Goal: Transaction & Acquisition: Subscribe to service/newsletter

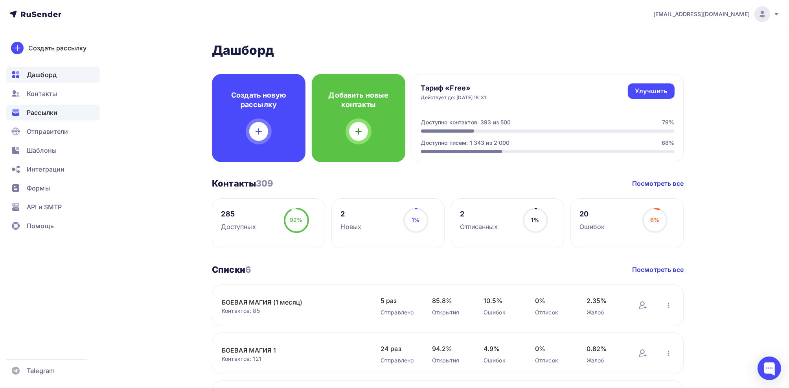
click at [44, 111] on span "Рассылки" at bounding box center [42, 112] width 31 height 9
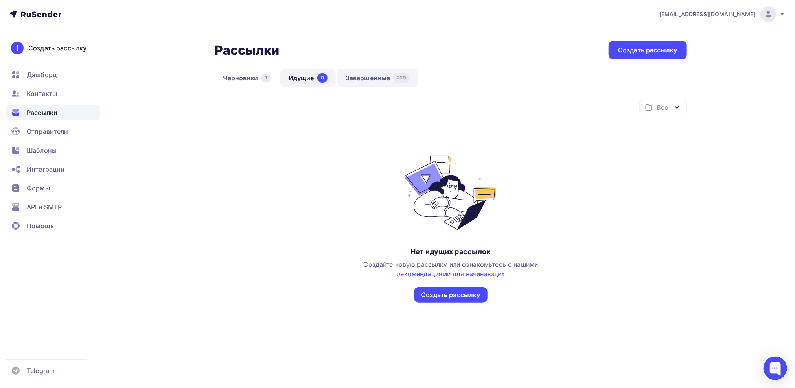
click at [383, 77] on link "Завершенные 269" at bounding box center [377, 78] width 81 height 18
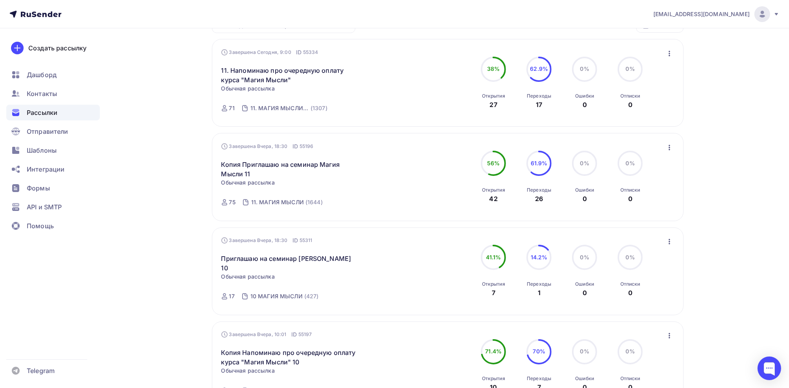
scroll to position [118, 0]
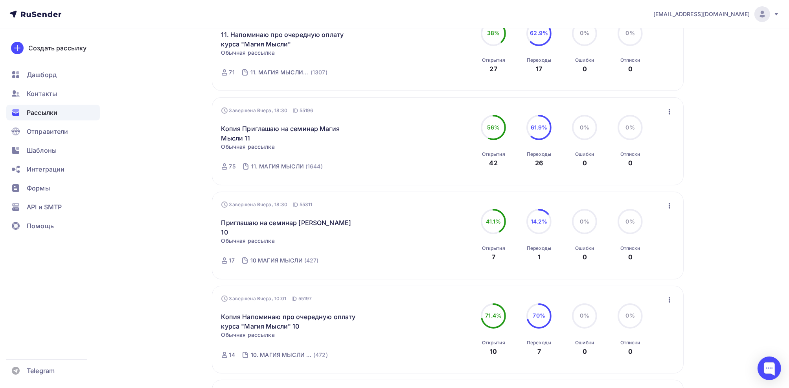
click at [670, 206] on icon "button" at bounding box center [669, 205] width 9 height 9
click at [624, 255] on div "Копировать в новую" at bounding box center [633, 256] width 81 height 9
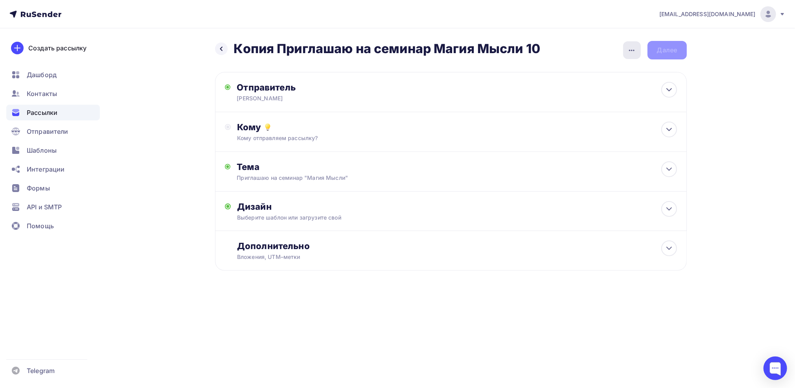
click at [632, 52] on icon "button" at bounding box center [631, 50] width 9 height 9
click at [601, 94] on div "Переименовать рассылку" at bounding box center [589, 89] width 97 height 9
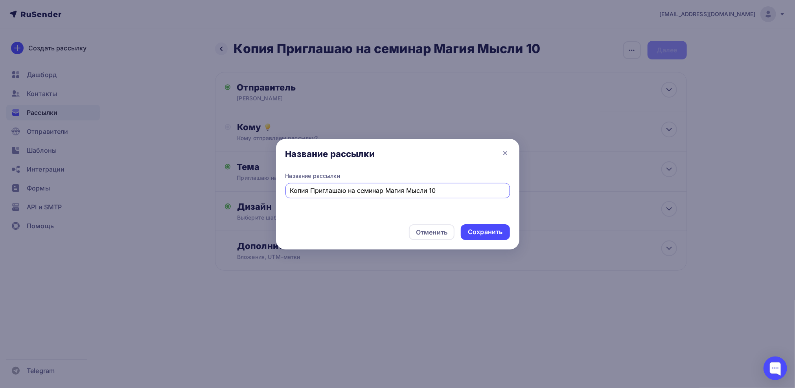
click at [308, 190] on input "Копия Приглашаю на семинар Магия Мысли 10" at bounding box center [397, 190] width 215 height 9
drag, startPoint x: 311, startPoint y: 190, endPoint x: 270, endPoint y: 189, distance: 40.5
click at [271, 189] on div "Название рассылки Название рассылки Копия Приглашаю на семинар Магия Мысли 10 О…" at bounding box center [397, 194] width 795 height 388
type input "Приглашаю на семинар [PERSON_NAME] 10"
click at [478, 230] on div "Сохранить" at bounding box center [485, 231] width 35 height 9
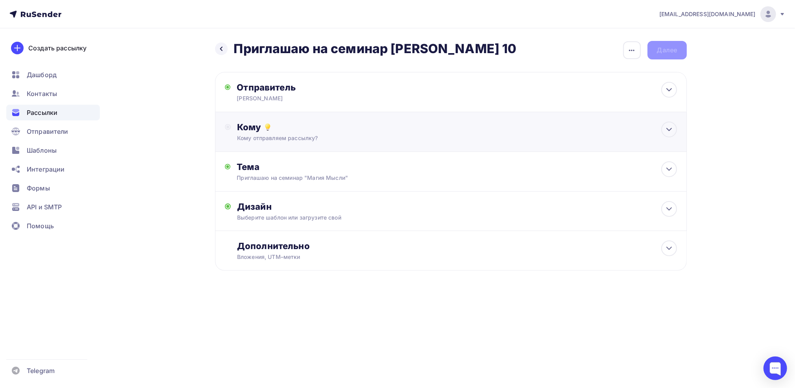
click at [248, 129] on div "Кому" at bounding box center [456, 126] width 439 height 11
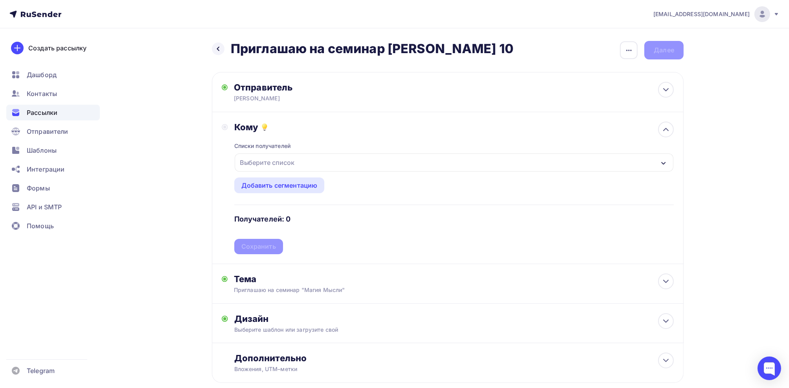
click at [265, 165] on div "Выберите список" at bounding box center [267, 162] width 61 height 14
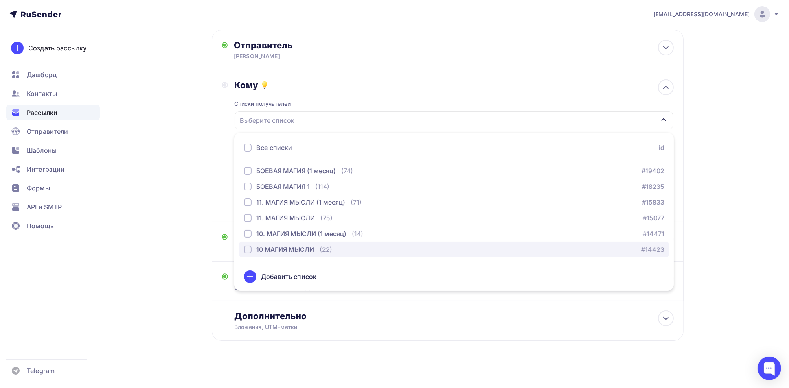
scroll to position [44, 0]
click at [246, 245] on div "button" at bounding box center [248, 247] width 8 height 8
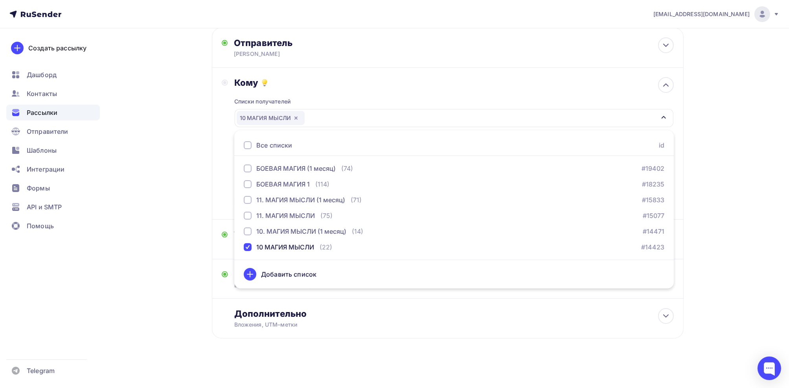
click at [226, 201] on div "Кому Списки получателей 10 МАГИЯ МЫСЛИ Все списки id БОЕВАЯ МАГИЯ (1 месяц) (74…" at bounding box center [448, 143] width 452 height 132
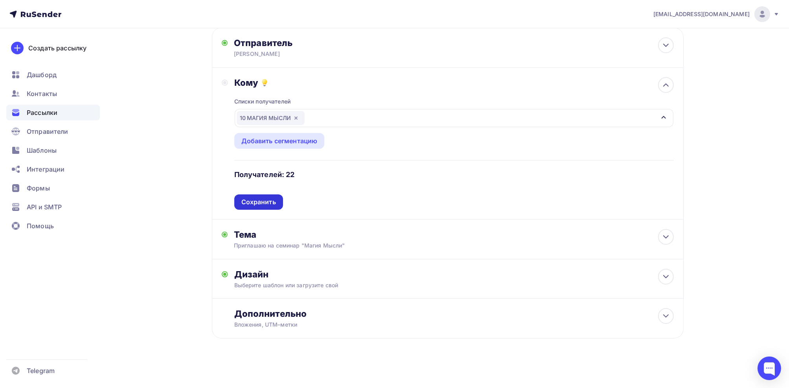
click at [260, 202] on div "Сохранить" at bounding box center [258, 201] width 35 height 9
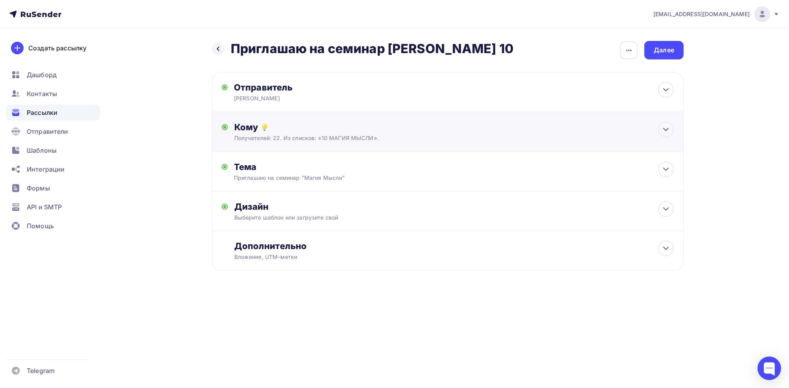
scroll to position [0, 0]
click at [259, 201] on div "Дизайн" at bounding box center [456, 206] width 439 height 11
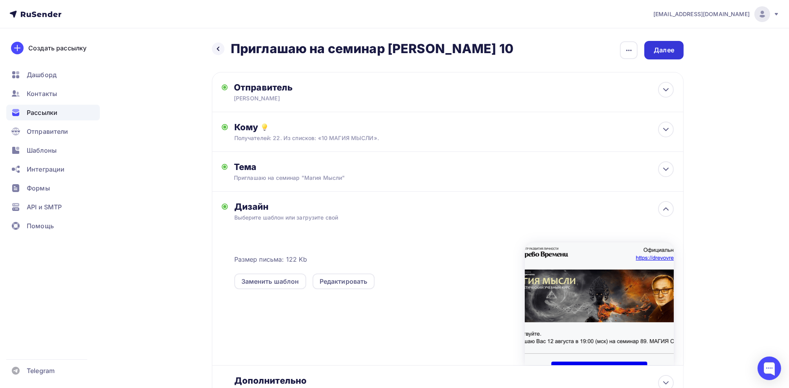
click at [663, 52] on div "Далее" at bounding box center [664, 50] width 20 height 9
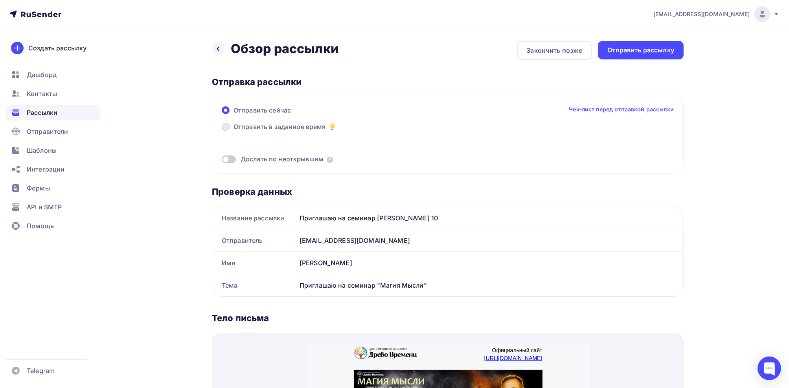
click at [228, 125] on span at bounding box center [226, 127] width 8 height 8
click at [233, 131] on input "Отправить в заданное время" at bounding box center [233, 131] width 0 height 0
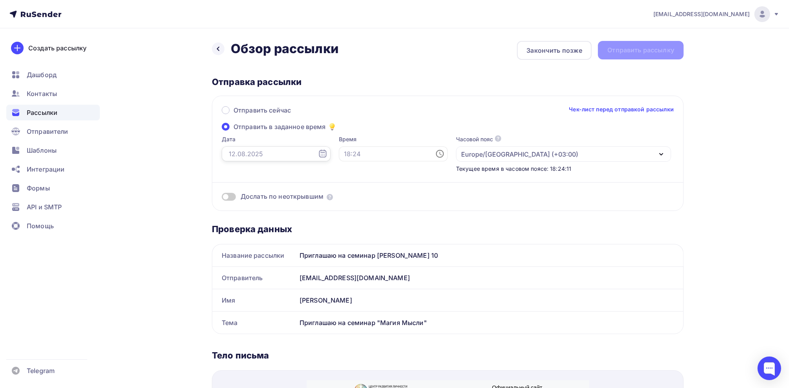
click at [256, 156] on input "text" at bounding box center [276, 153] width 109 height 15
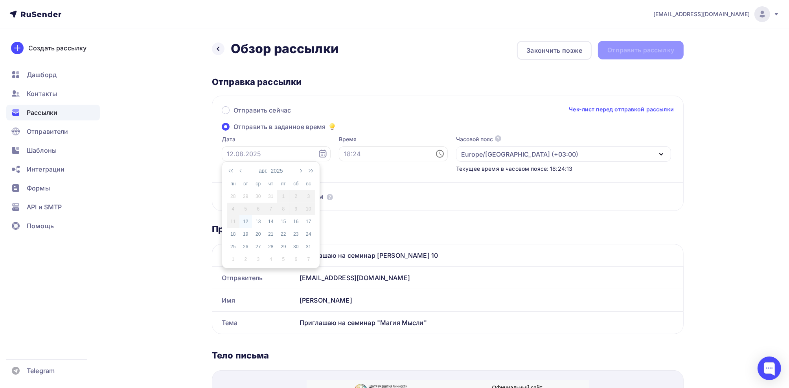
click at [248, 222] on div "12" at bounding box center [245, 221] width 13 height 7
type input "[DATE]"
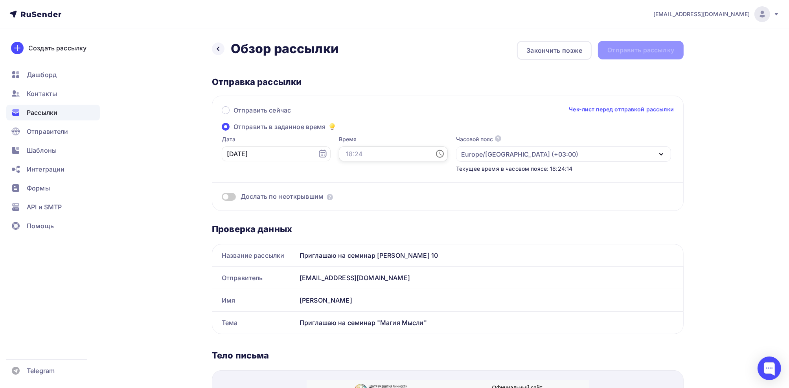
click at [340, 157] on input "text" at bounding box center [393, 153] width 109 height 15
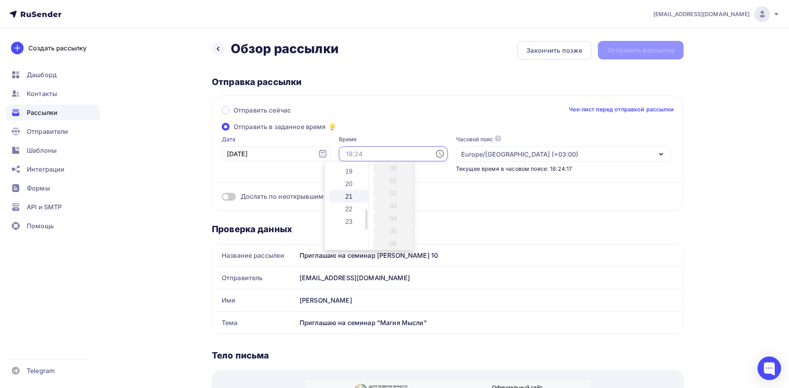
scroll to position [197, 0]
click at [345, 200] on li "18" at bounding box center [349, 197] width 40 height 13
click at [393, 230] on li "30" at bounding box center [393, 230] width 40 height 13
type input "18:30"
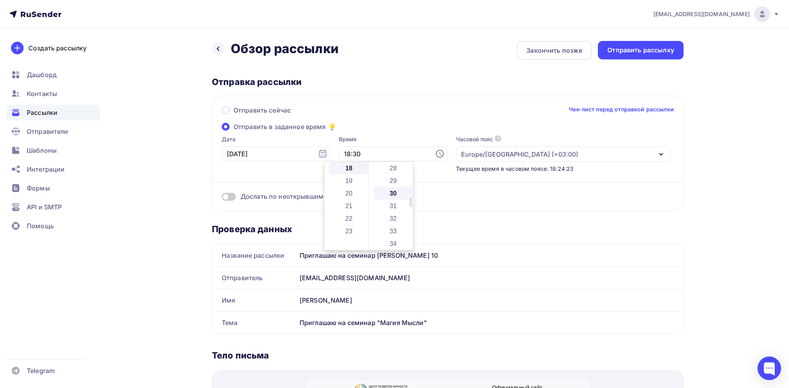
scroll to position [377, 0]
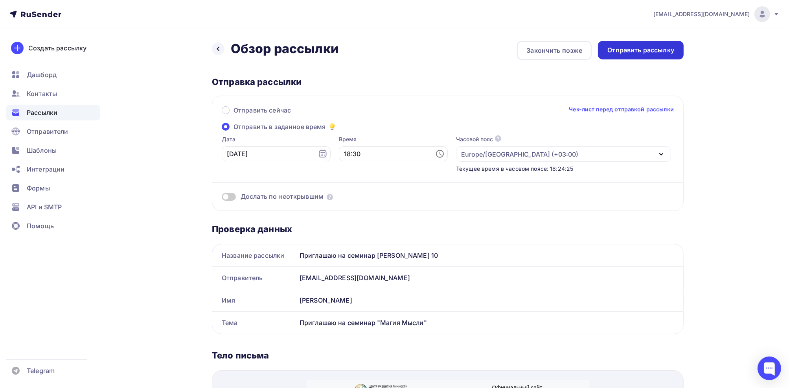
click at [649, 52] on div "Отправить рассылку" at bounding box center [640, 50] width 67 height 9
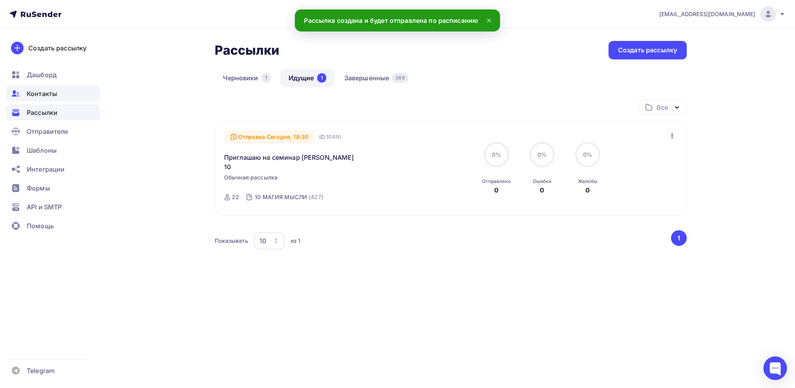
click at [44, 94] on span "Контакты" at bounding box center [42, 93] width 30 height 9
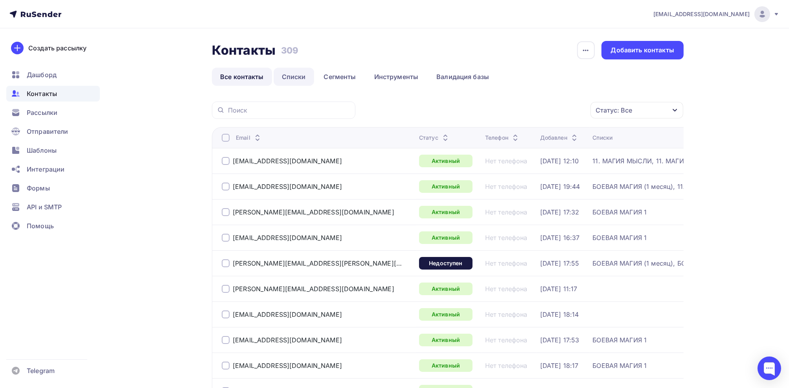
click at [294, 75] on link "Списки" at bounding box center [294, 77] width 40 height 18
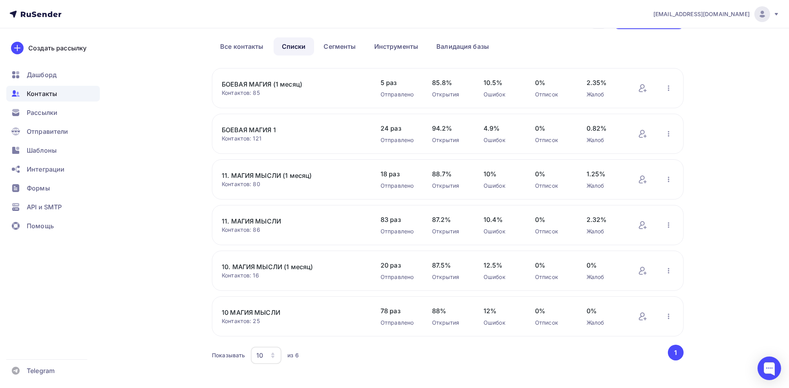
scroll to position [39, 0]
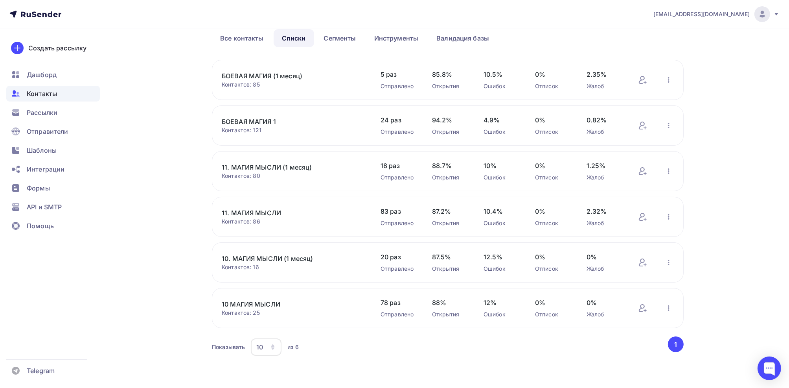
click at [255, 300] on link "10 МАГИЯ МЫСЛИ" at bounding box center [289, 303] width 134 height 9
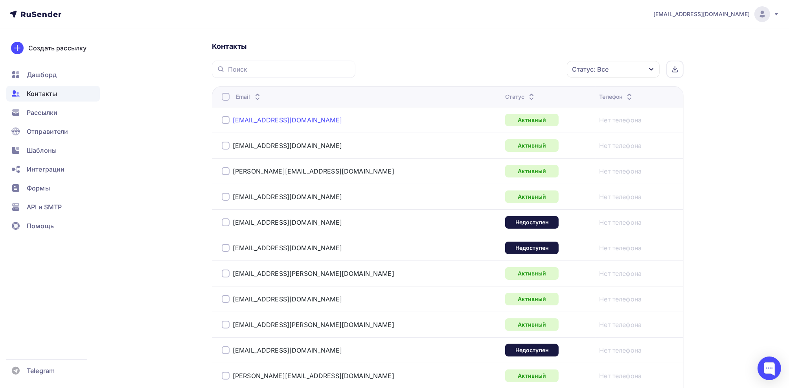
scroll to position [197, 0]
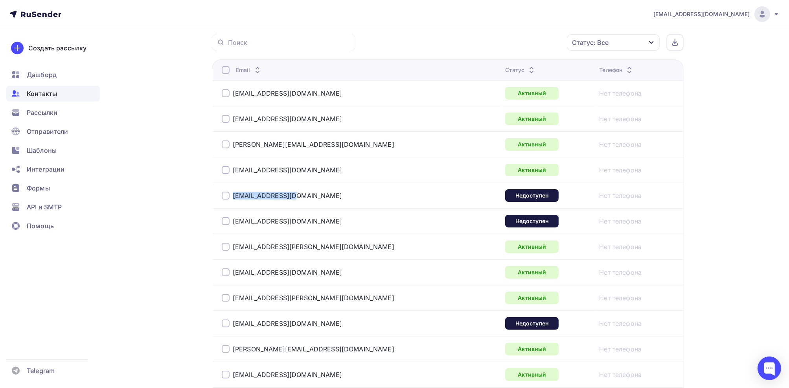
drag, startPoint x: 296, startPoint y: 198, endPoint x: 225, endPoint y: 192, distance: 70.6
click at [225, 192] on div "[EMAIL_ADDRESS][DOMAIN_NAME]" at bounding box center [320, 195] width 197 height 13
copy div "[EMAIL_ADDRESS][DOMAIN_NAME]"
drag, startPoint x: 319, startPoint y: 222, endPoint x: 230, endPoint y: 214, distance: 90.0
click at [230, 215] on div "[EMAIL_ADDRESS][DOMAIN_NAME]" at bounding box center [320, 221] width 197 height 13
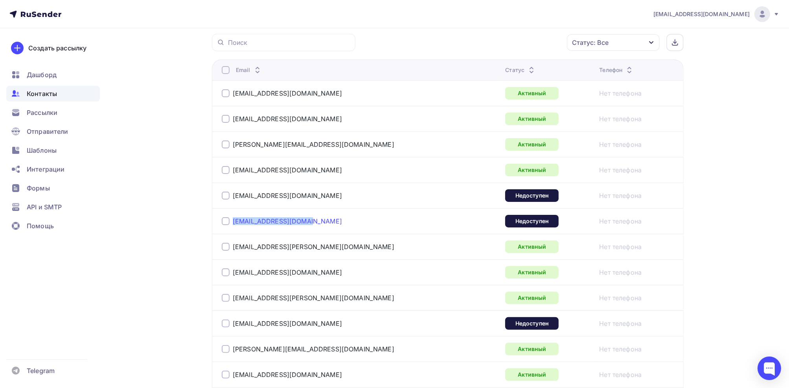
copy div "[EMAIL_ADDRESS][DOMAIN_NAME]"
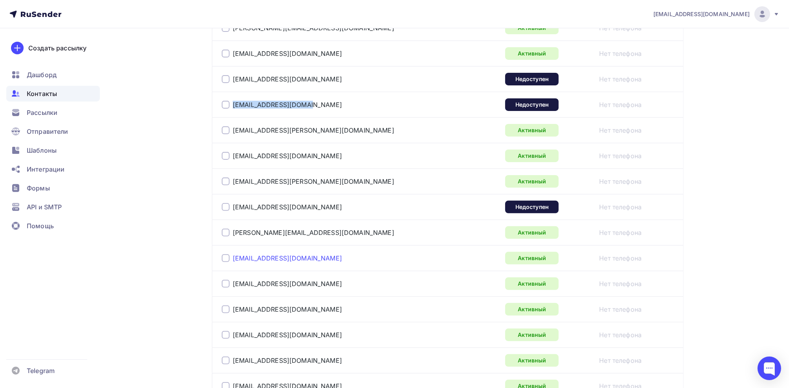
scroll to position [314, 0]
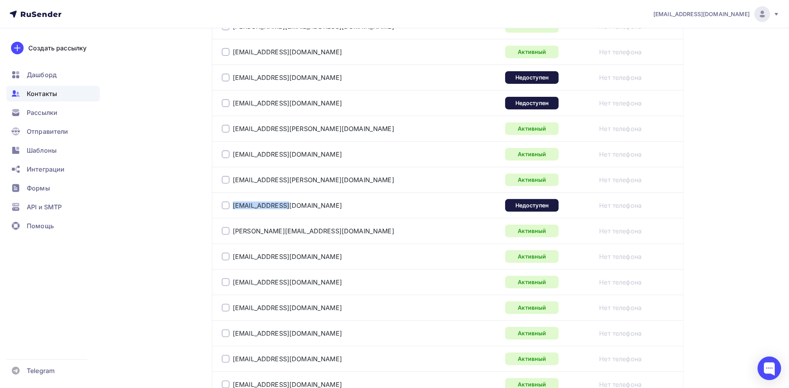
drag, startPoint x: 291, startPoint y: 208, endPoint x: 227, endPoint y: 205, distance: 64.1
click at [227, 205] on div "[EMAIL_ADDRESS][DOMAIN_NAME]" at bounding box center [320, 205] width 197 height 13
copy div "[EMAIL_ADDRESS][DOMAIN_NAME]"
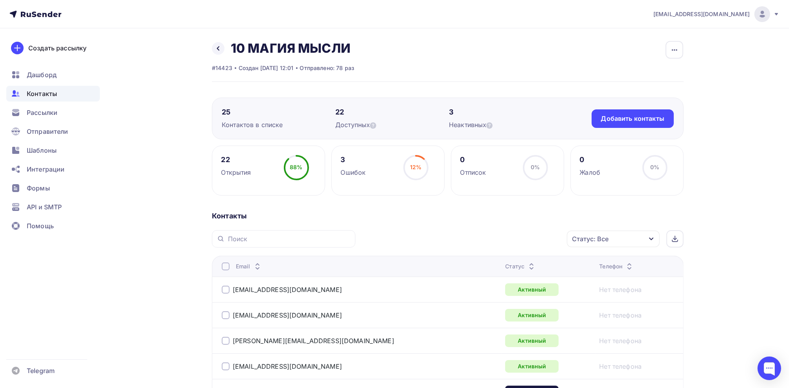
scroll to position [0, 0]
